Goal: Task Accomplishment & Management: Manage account settings

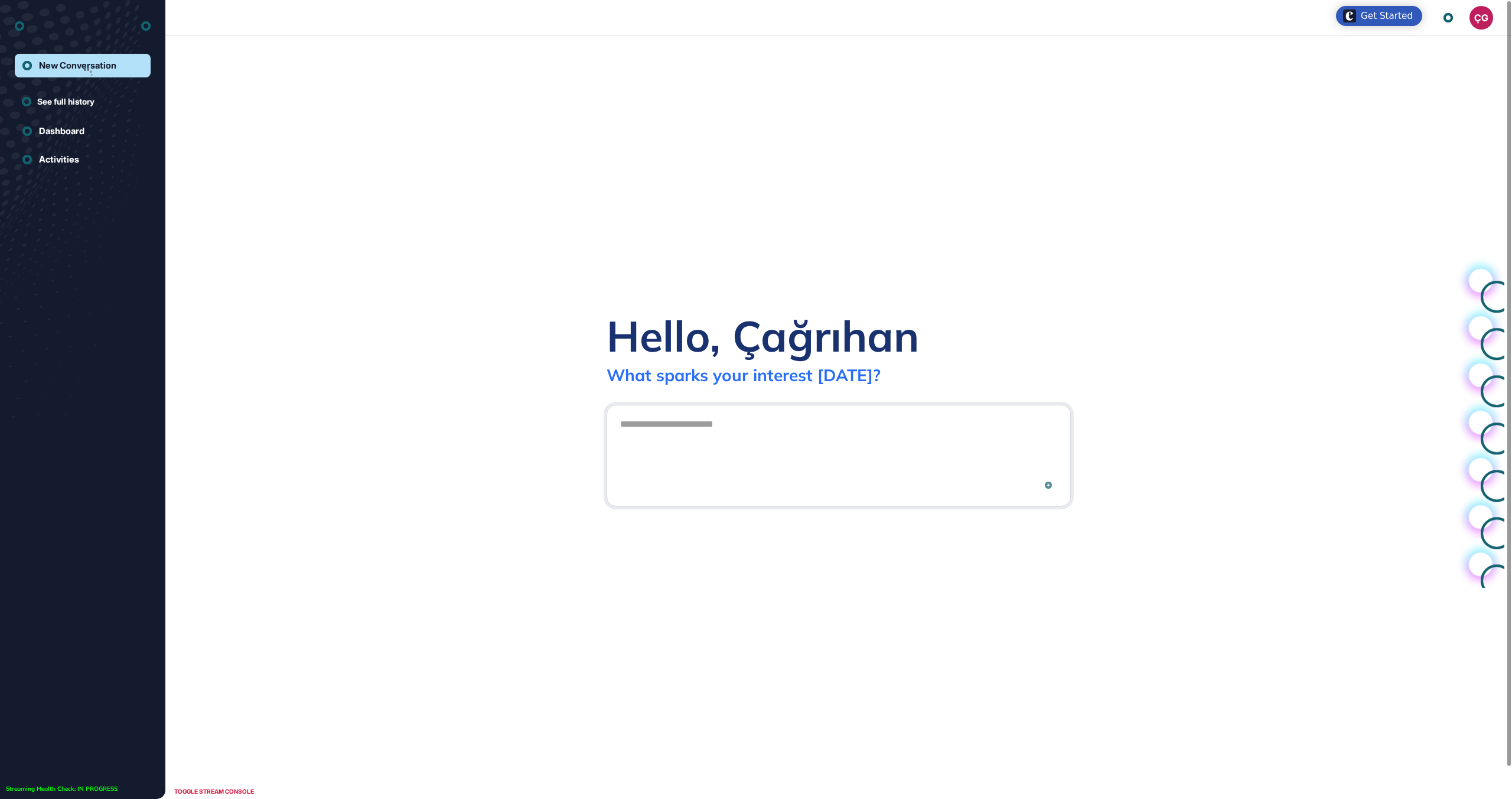
scroll to position [1, 1]
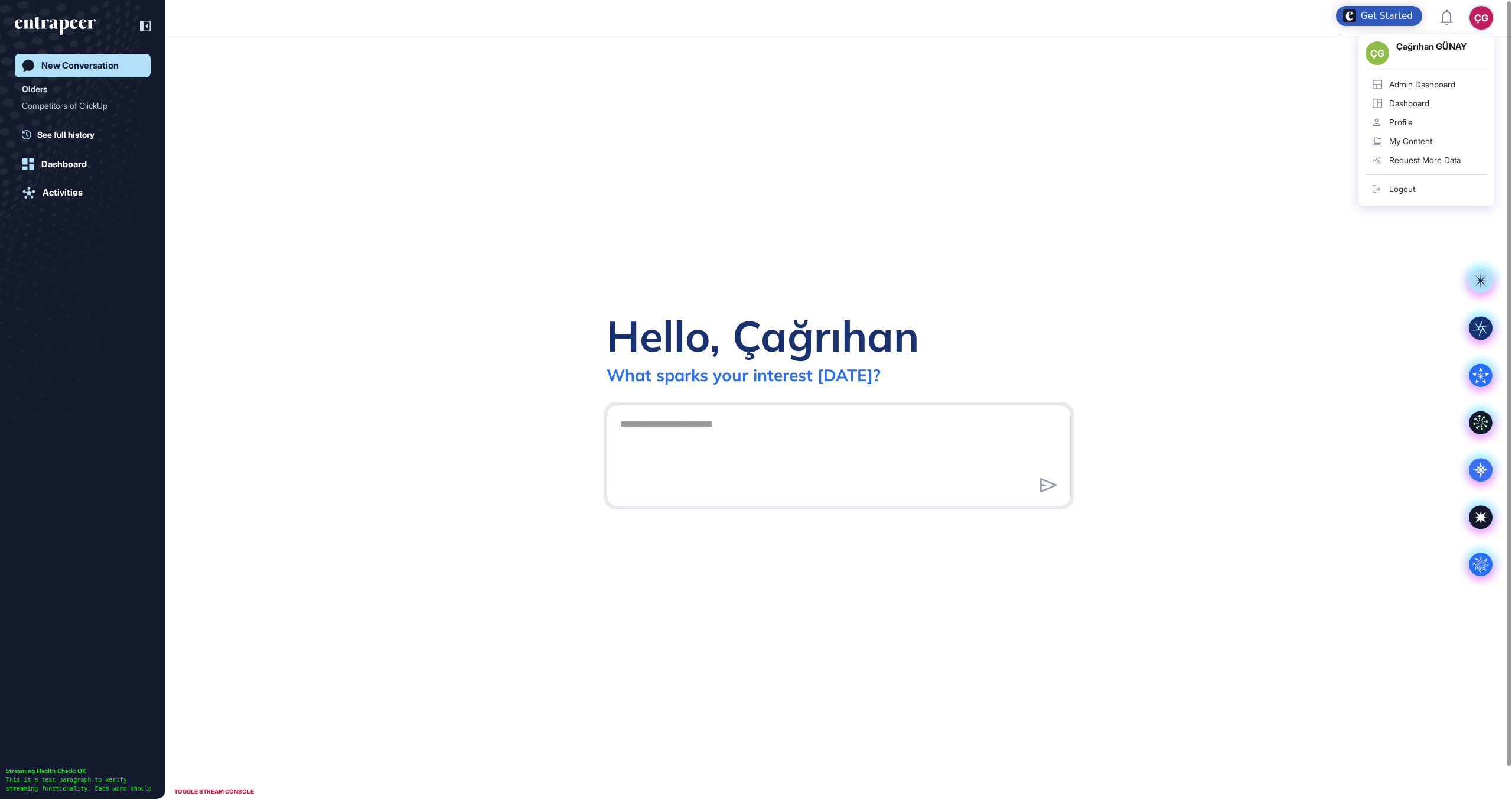
click at [1402, 186] on div "Logout" at bounding box center [1403, 189] width 26 height 9
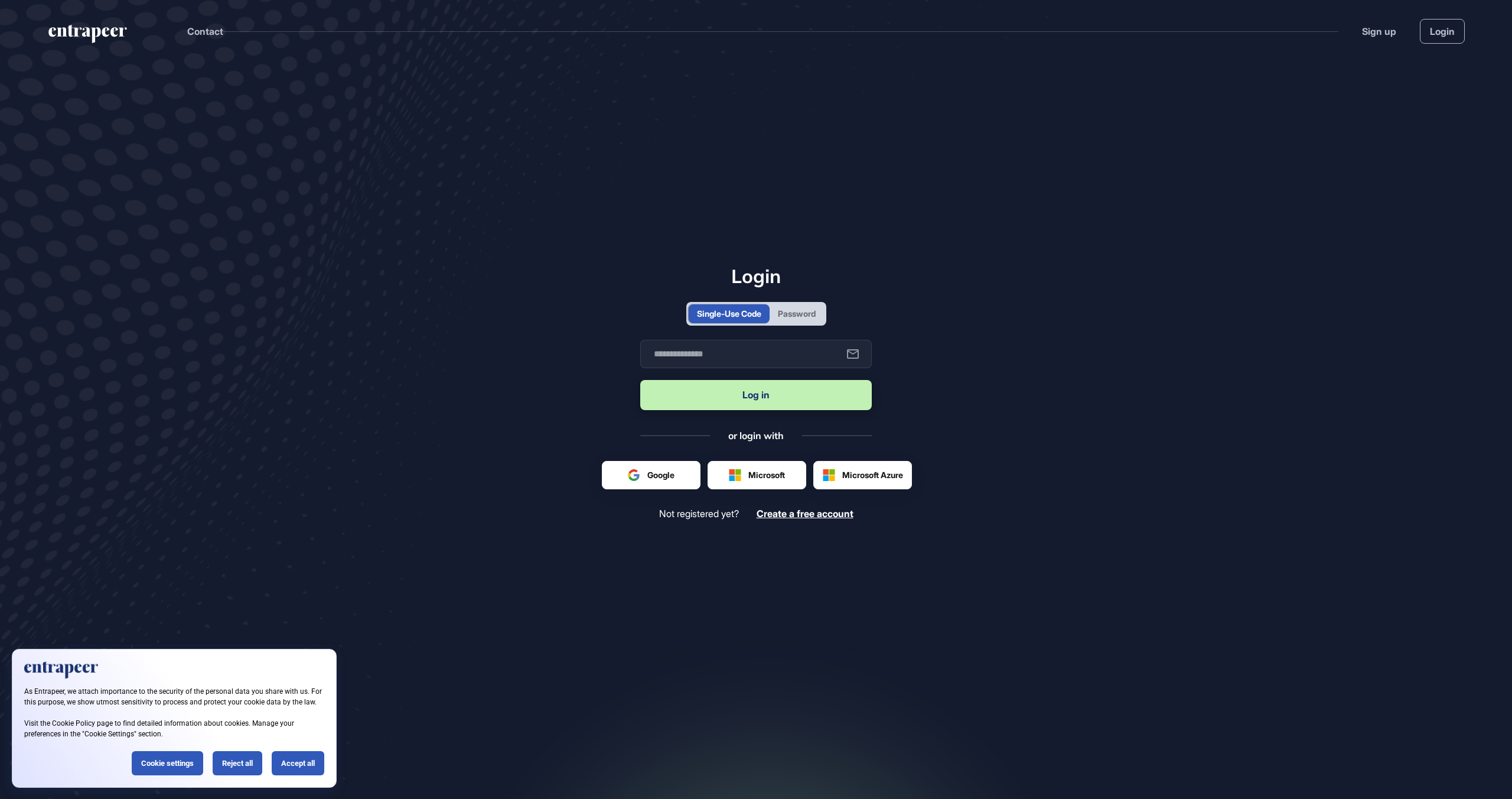
scroll to position [1, 1]
